Goal: Find specific page/section: Find specific page/section

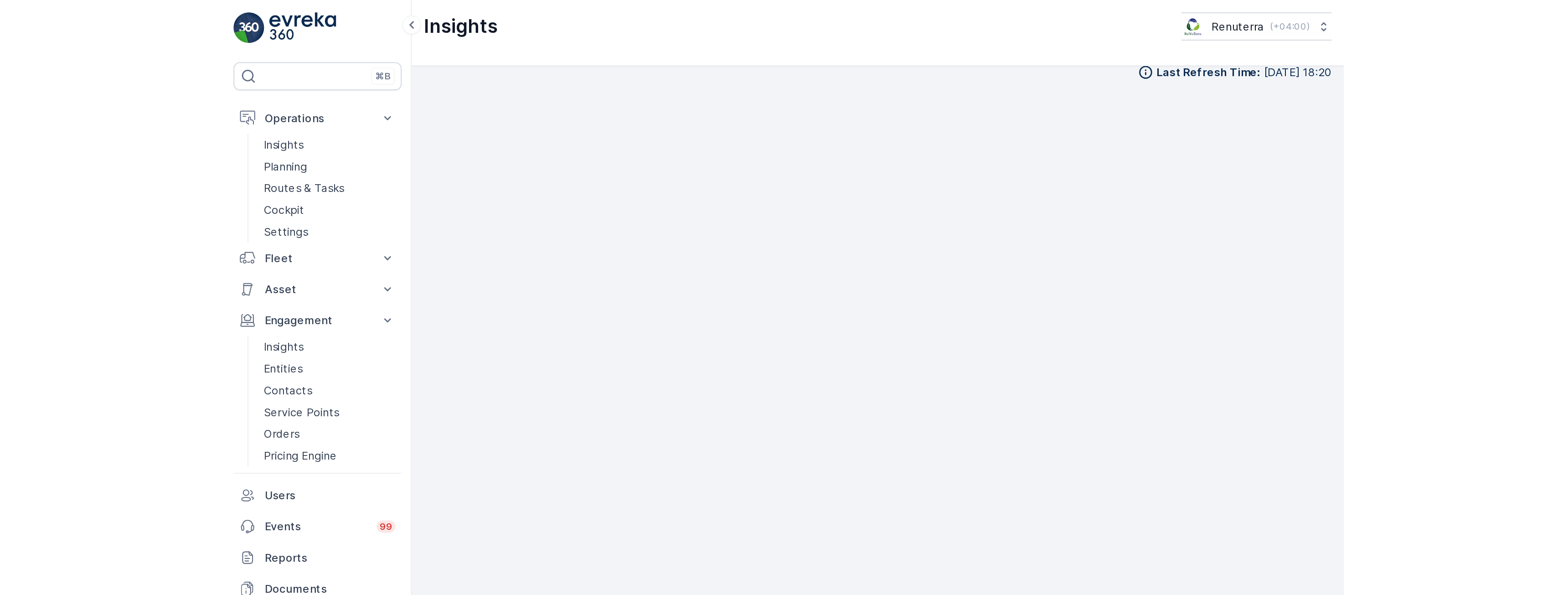
scroll to position [7, 0]
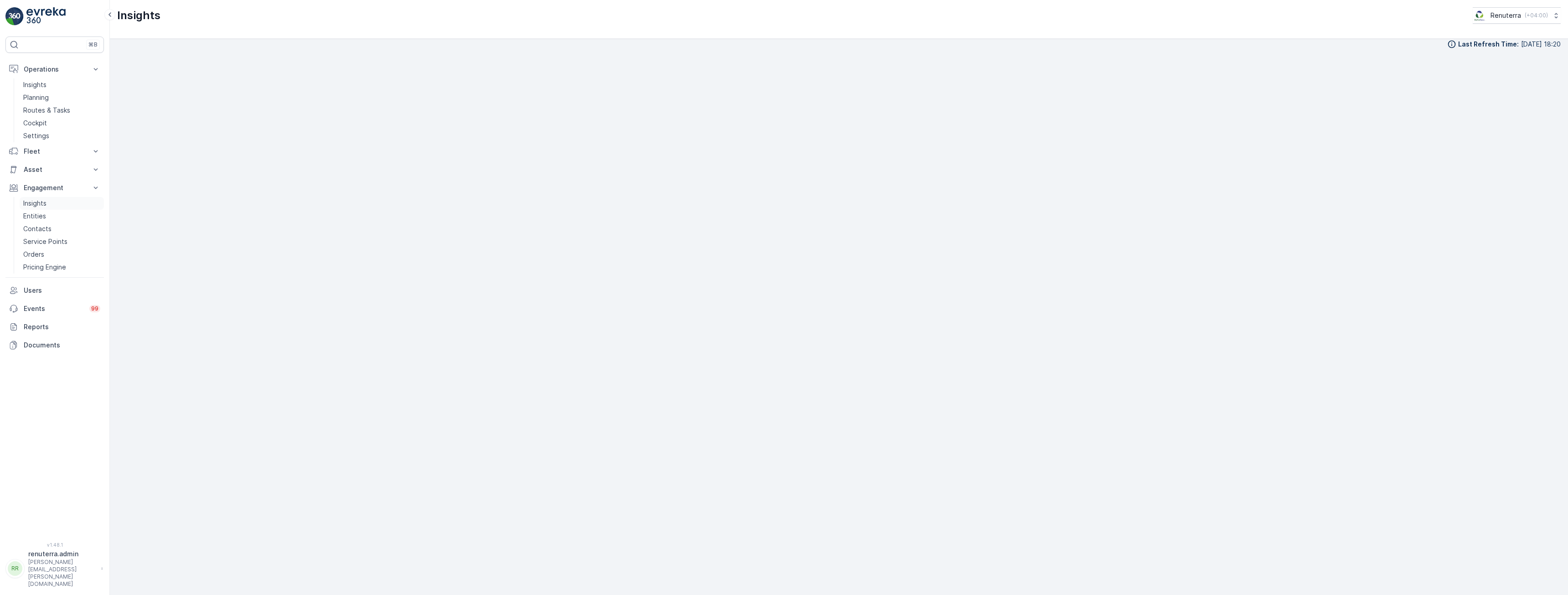
click at [45, 205] on p "Insights" at bounding box center [35, 203] width 24 height 9
click at [37, 206] on p "Insights" at bounding box center [35, 203] width 24 height 9
click at [48, 113] on p "Routes & Tasks" at bounding box center [47, 110] width 47 height 9
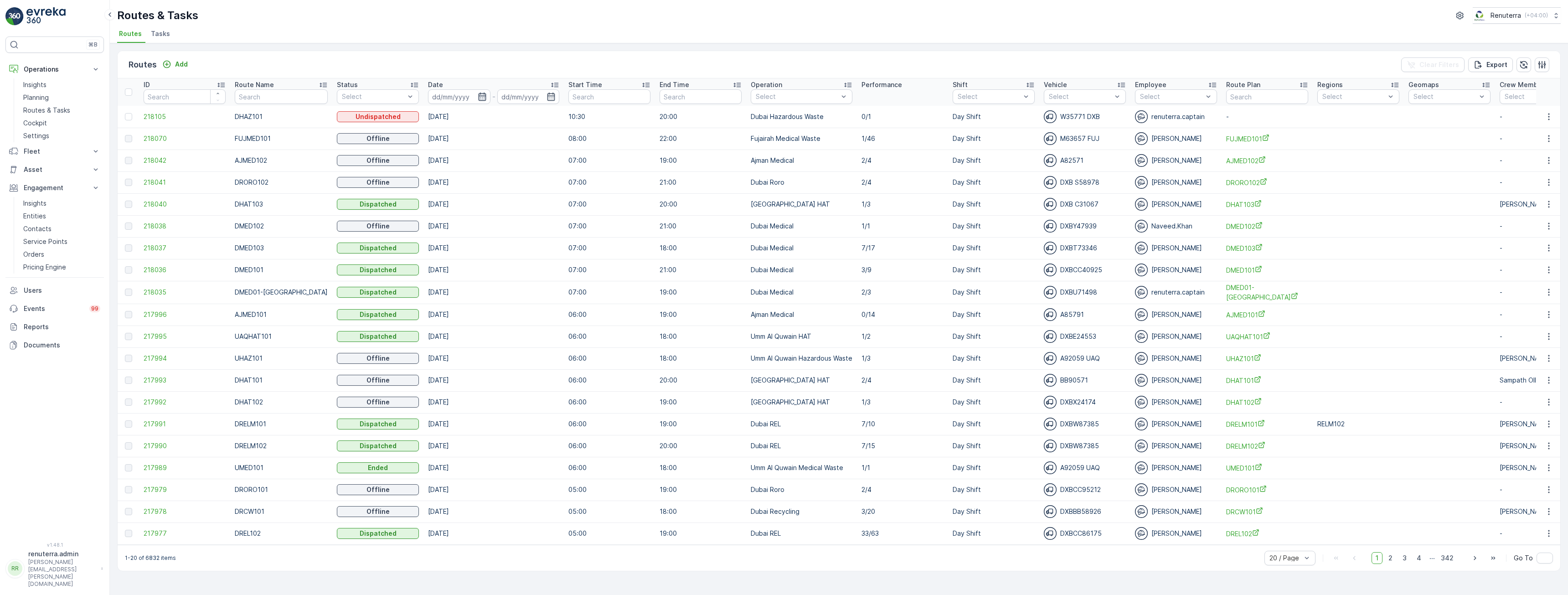
click at [478, 97] on icon "button" at bounding box center [482, 96] width 9 height 9
click at [442, 122] on p "[DATE]" at bounding box center [439, 117] width 21 height 9
type input "[DATE]"
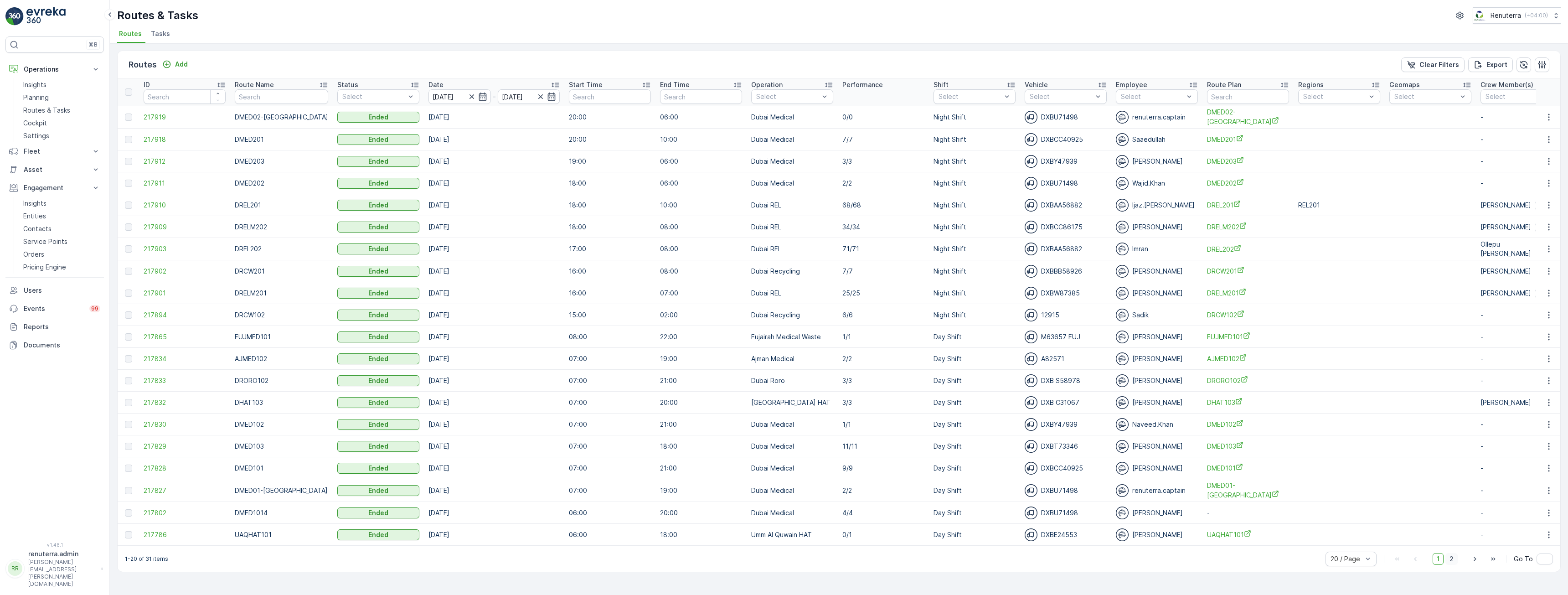
click at [656, 348] on span "2" at bounding box center [1451, 559] width 12 height 12
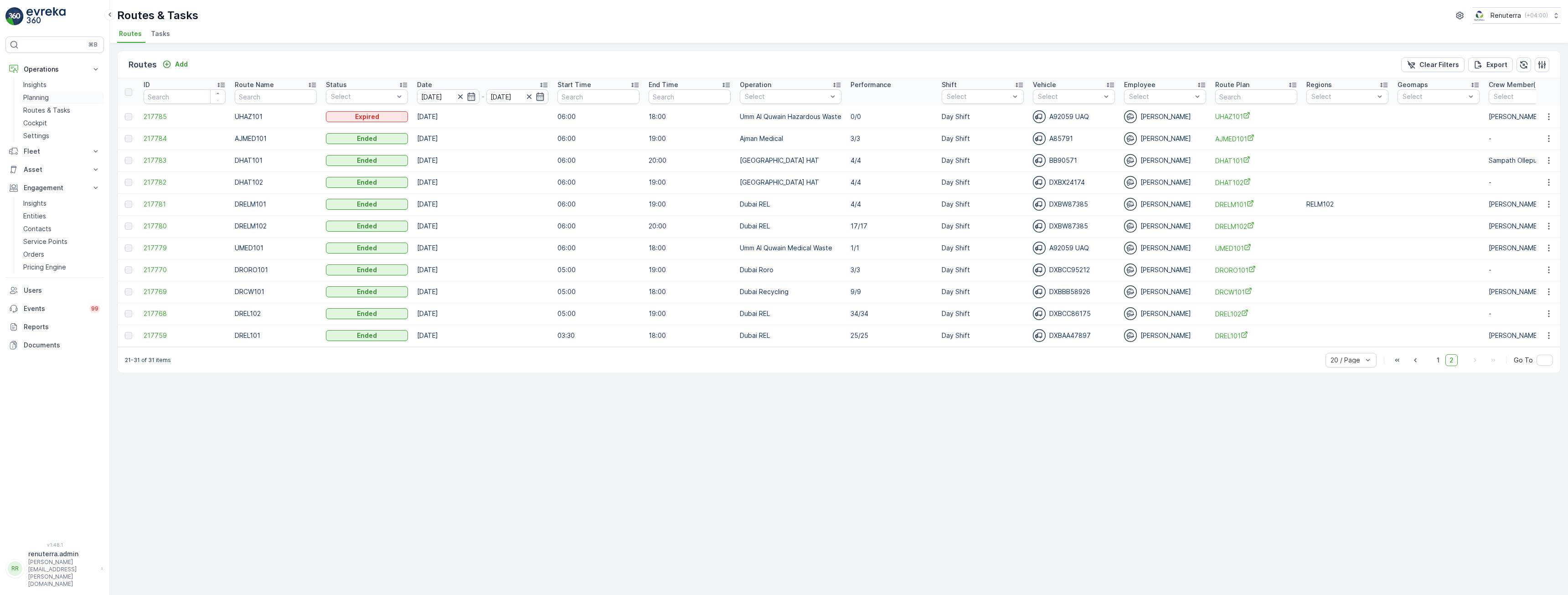
click at [36, 97] on p "Planning" at bounding box center [36, 97] width 25 height 9
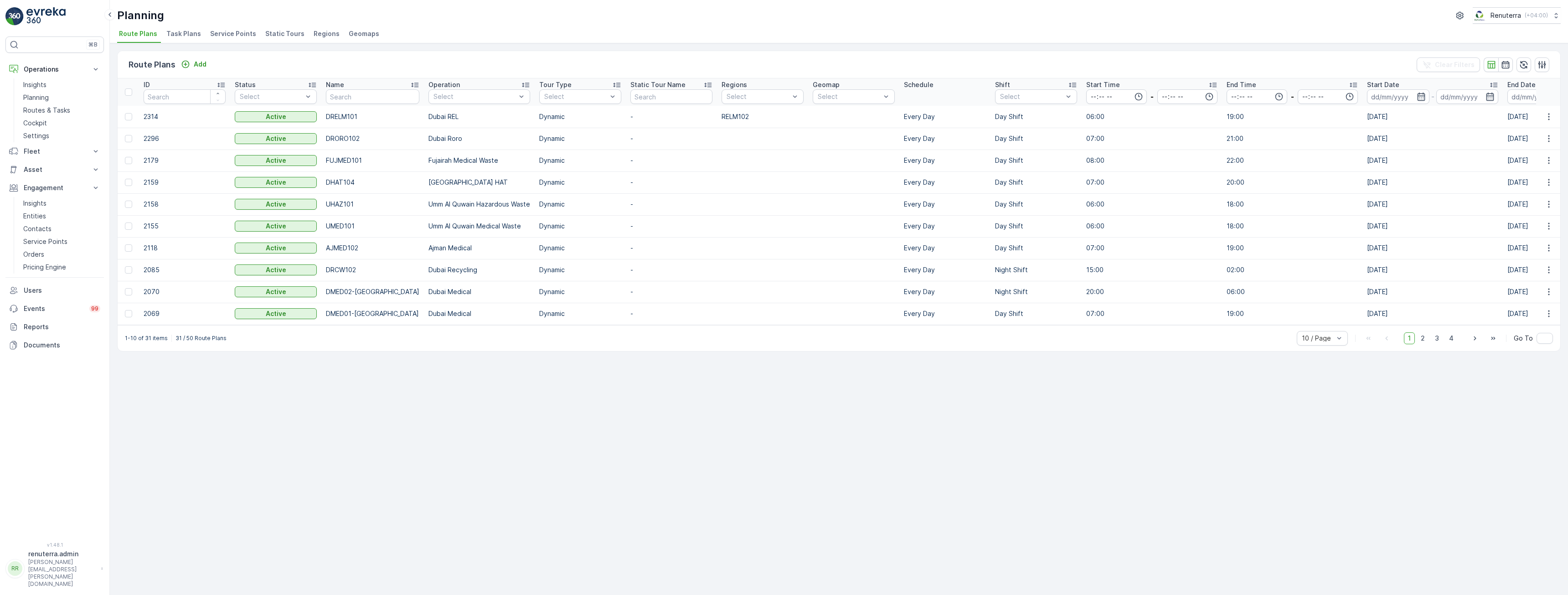
click at [241, 32] on span "Service Points" at bounding box center [233, 33] width 46 height 9
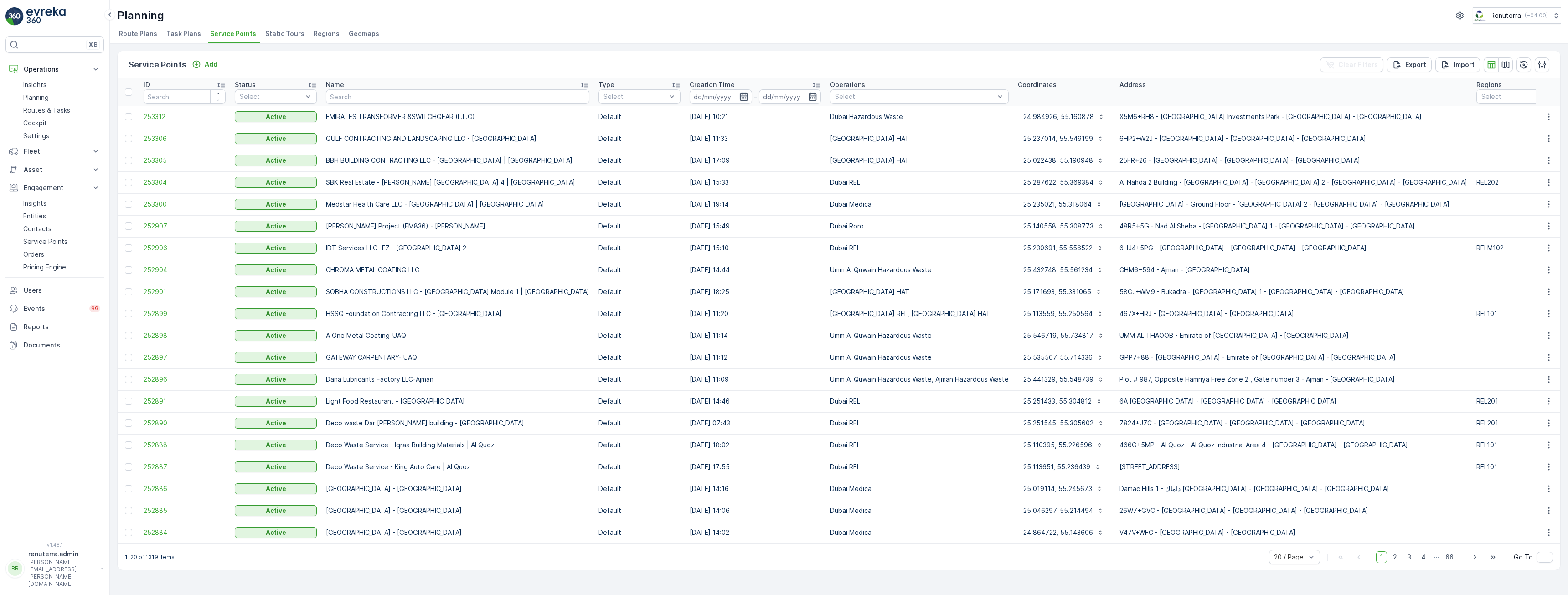
click at [656, 97] on icon "button" at bounding box center [744, 96] width 9 height 9
click at [656, 243] on p "This Month" at bounding box center [710, 241] width 37 height 9
type input "[DATE]"
click at [656, 348] on span "2" at bounding box center [1422, 557] width 12 height 12
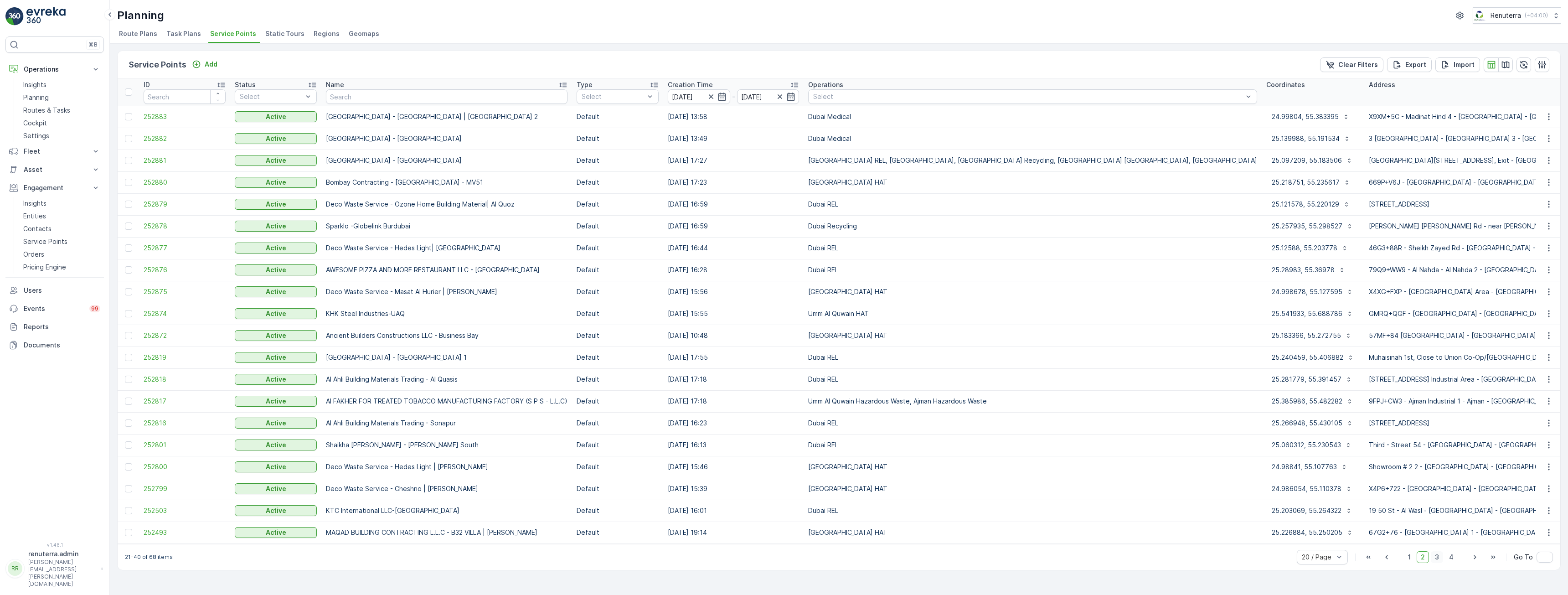
click at [656, 348] on span "3" at bounding box center [1436, 557] width 12 height 12
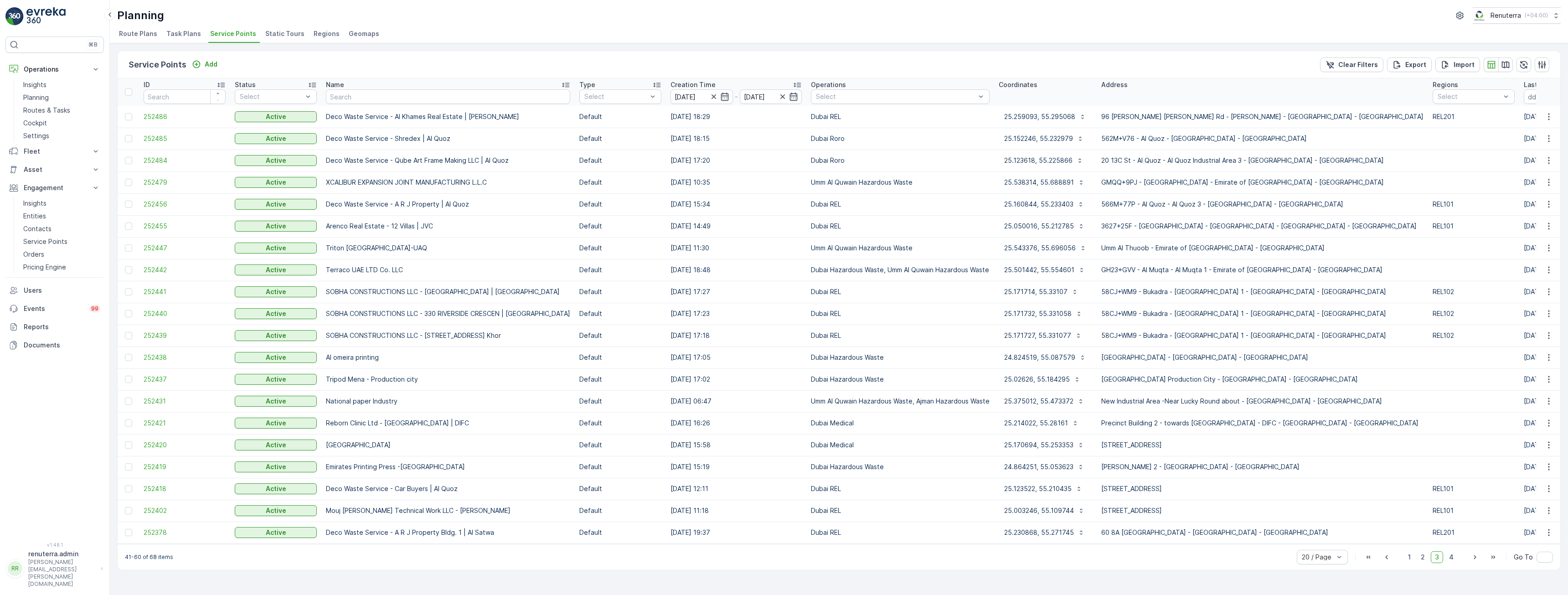
click at [656, 348] on div "20 / Page 1 2 3 4 Go To" at bounding box center [1425, 558] width 256 height 15
click at [656, 348] on span "1" at bounding box center [1409, 557] width 11 height 12
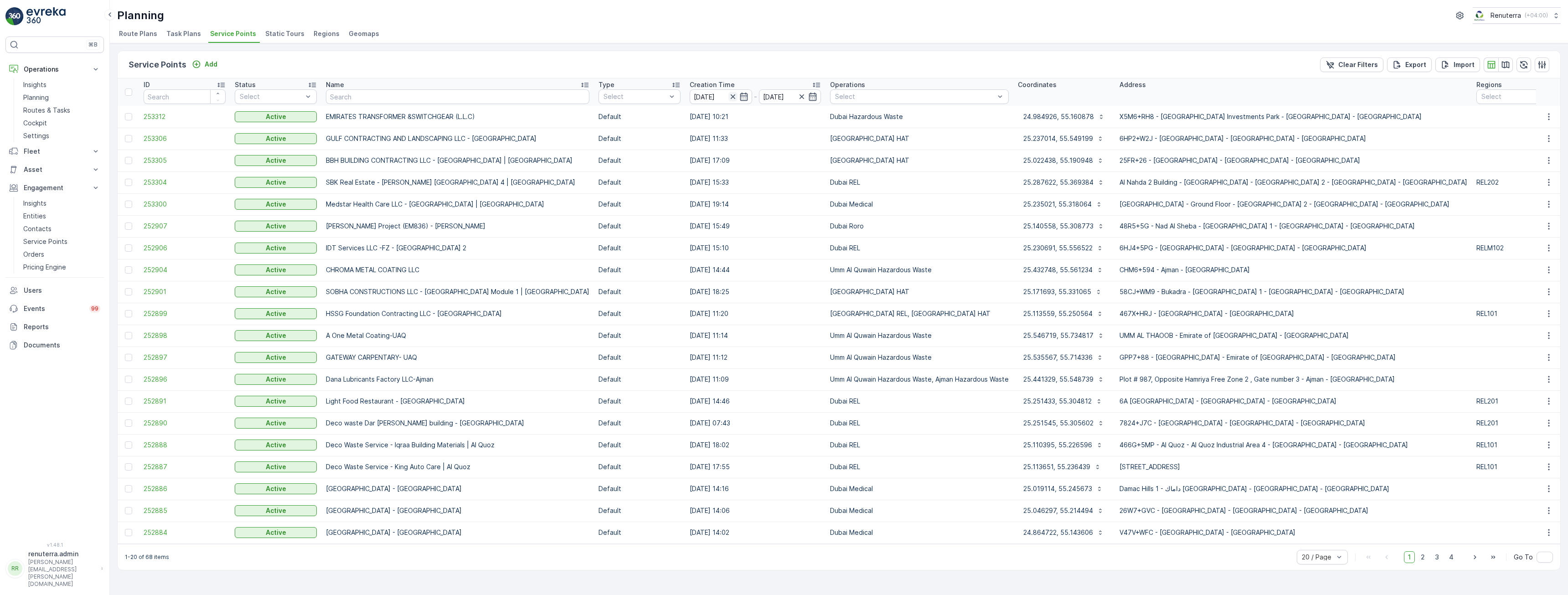
click at [656, 95] on icon "button" at bounding box center [732, 96] width 9 height 9
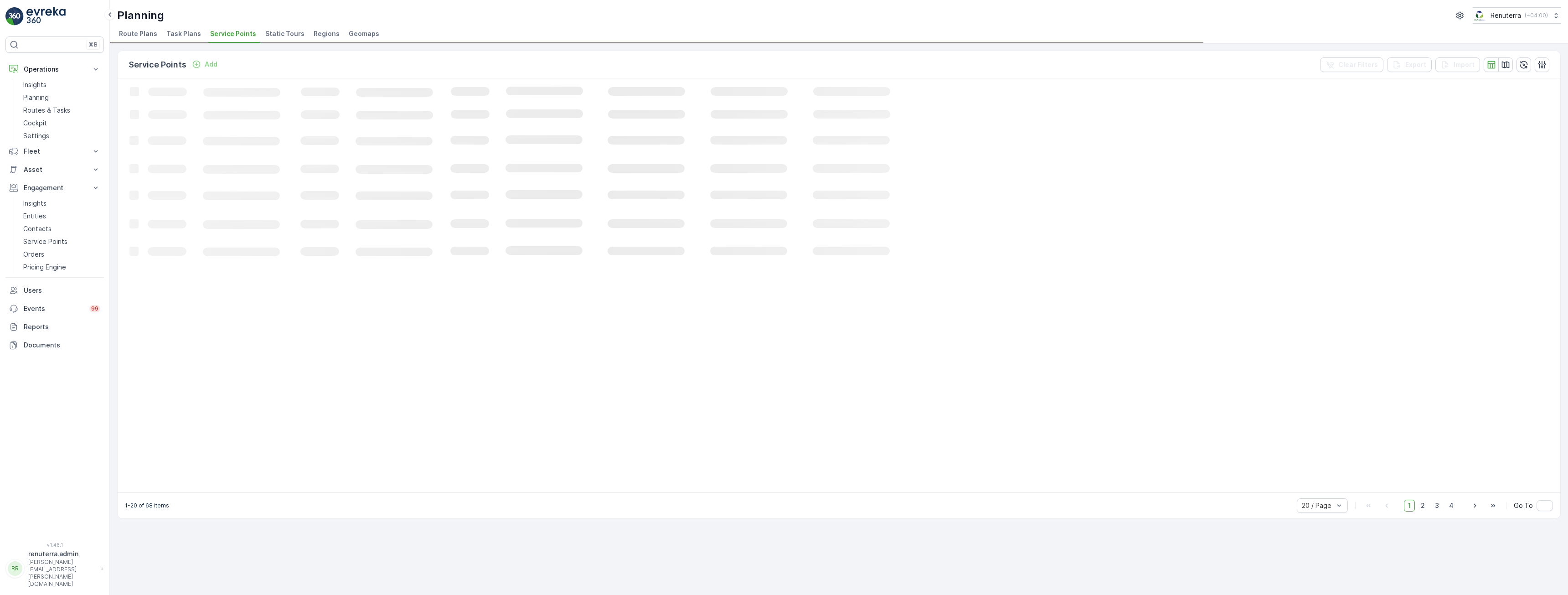
click at [230, 33] on span "Service Points" at bounding box center [233, 33] width 46 height 9
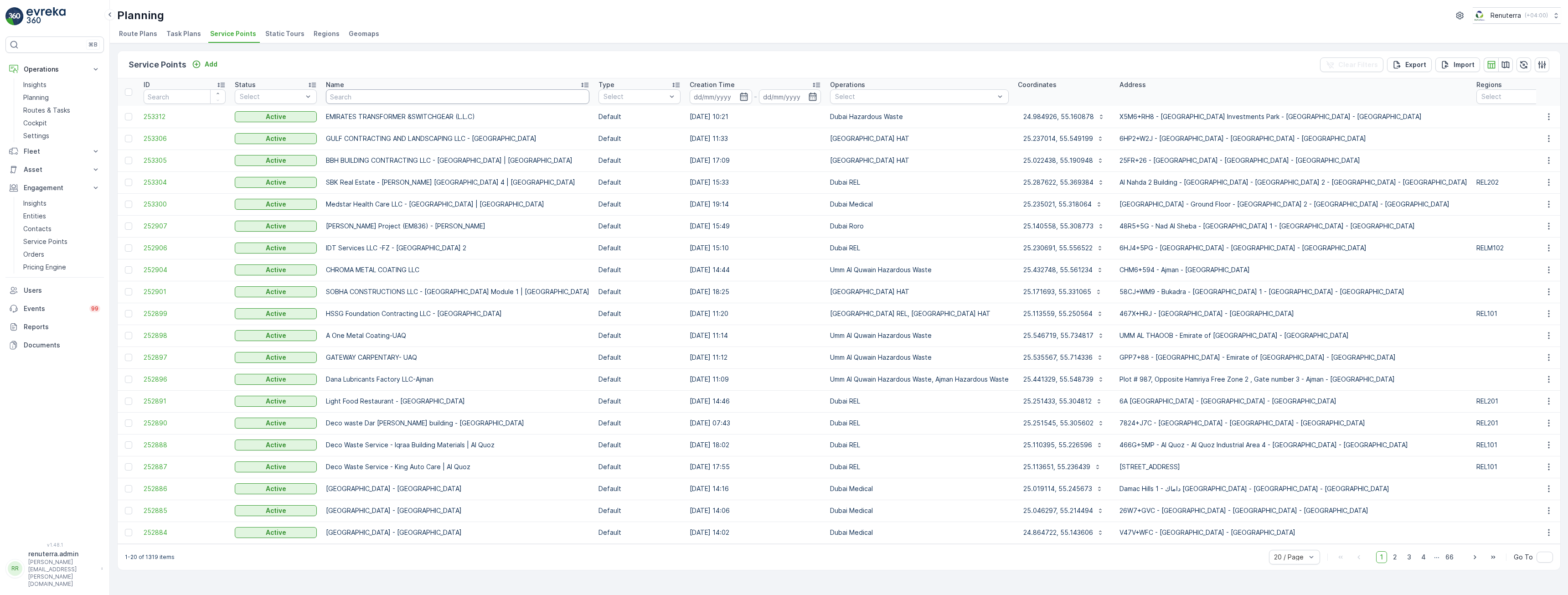
click at [443, 98] on input "text" at bounding box center [458, 97] width 264 height 15
type input "[PERSON_NAME]"
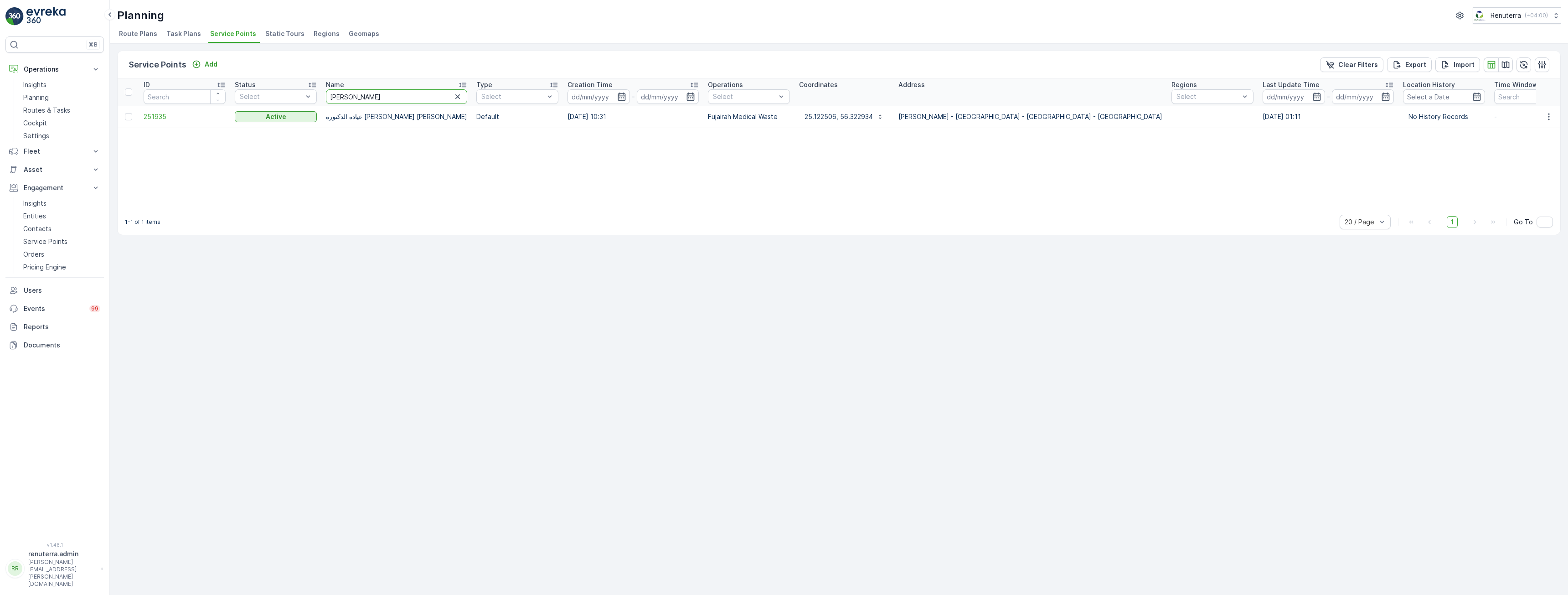
click at [400, 98] on input "[PERSON_NAME]" at bounding box center [397, 97] width 142 height 15
type input "saudi"
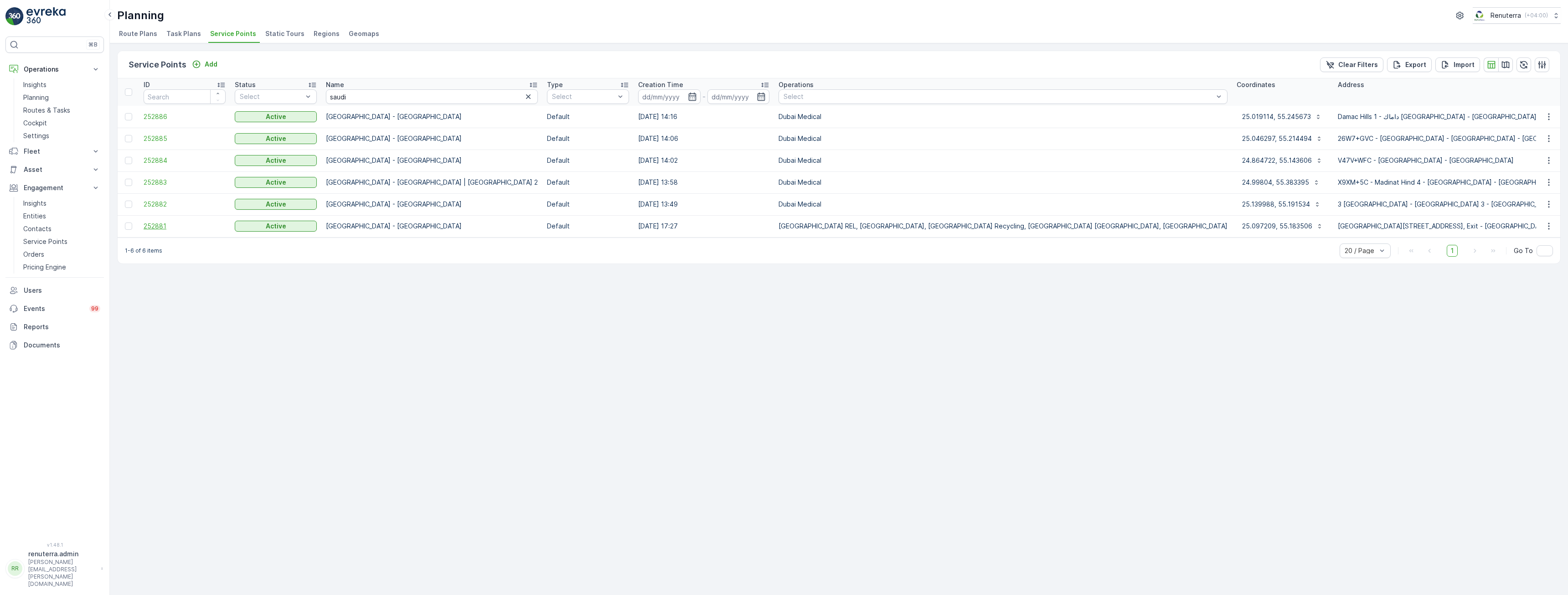
click at [161, 226] on span "252881" at bounding box center [184, 225] width 82 height 9
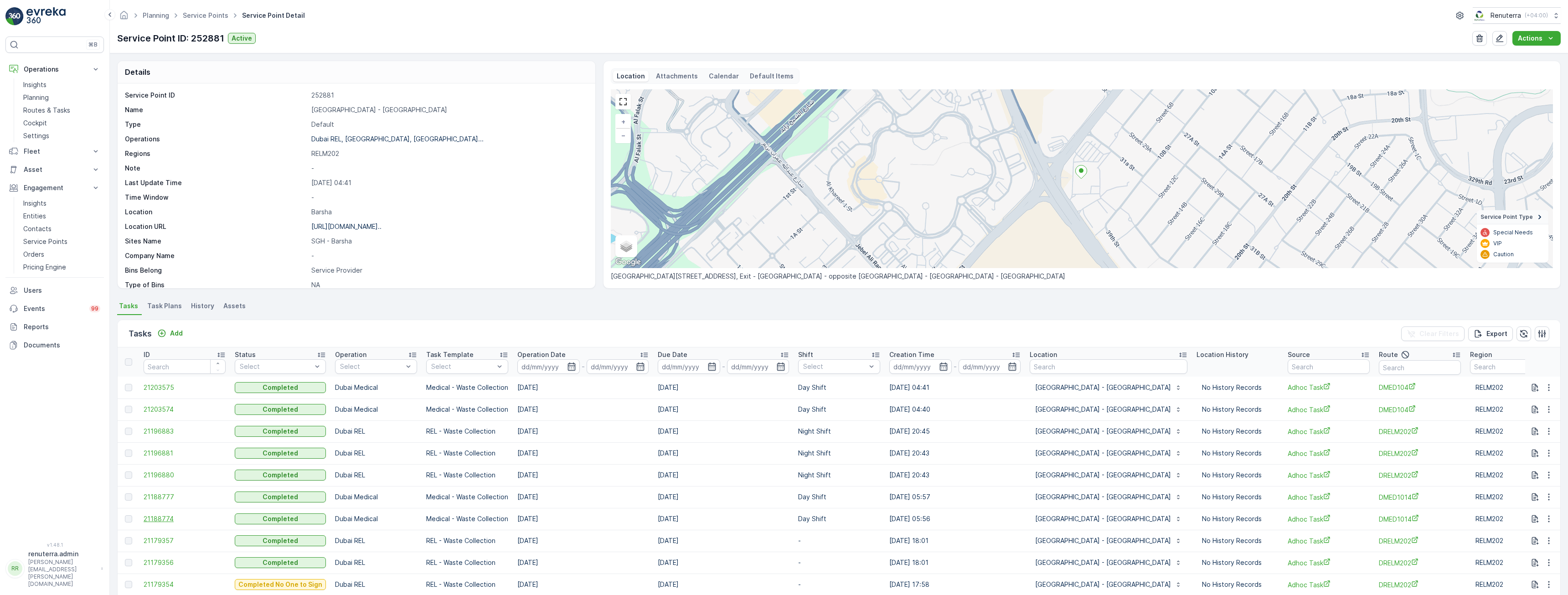
click at [168, 348] on span "21188774" at bounding box center [184, 518] width 82 height 9
click at [165, 348] on span "21196881" at bounding box center [184, 453] width 82 height 9
click at [155, 348] on span "21203574" at bounding box center [184, 409] width 82 height 9
